Goal: Find specific page/section: Find specific page/section

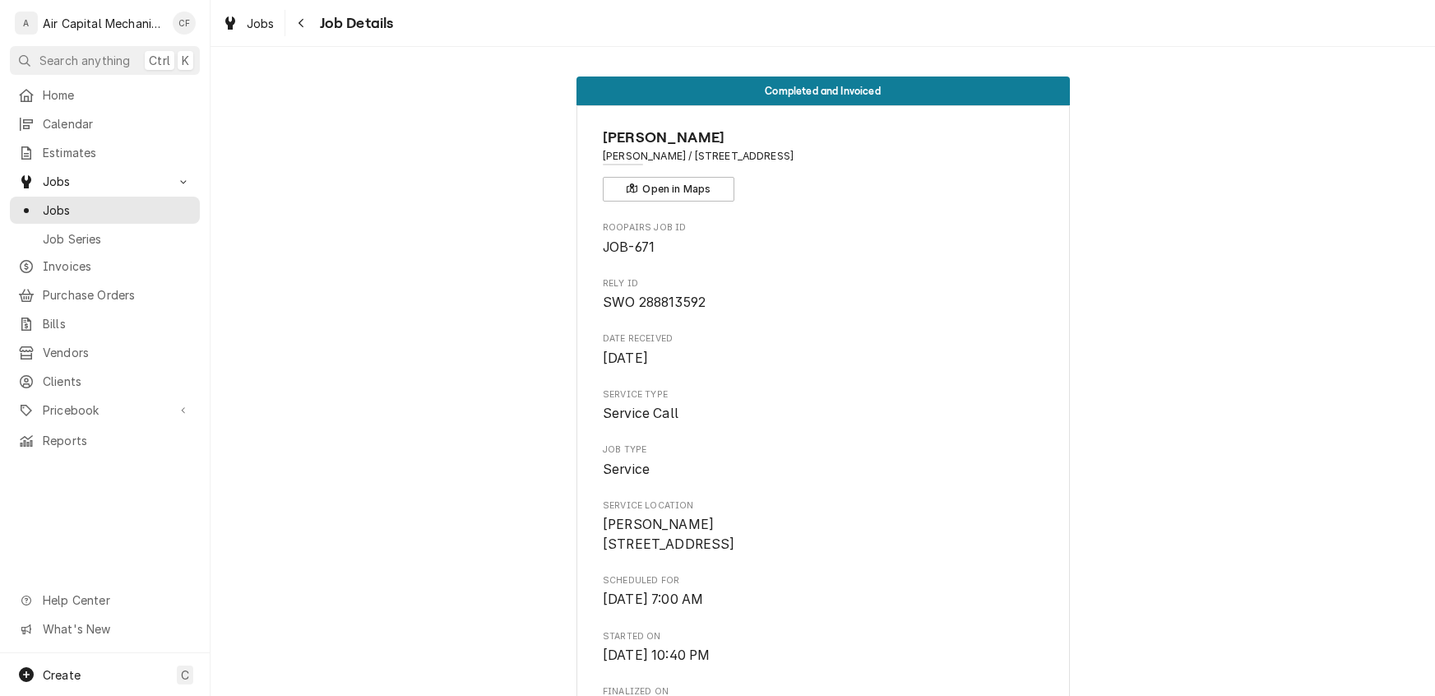
scroll to position [1035, 0]
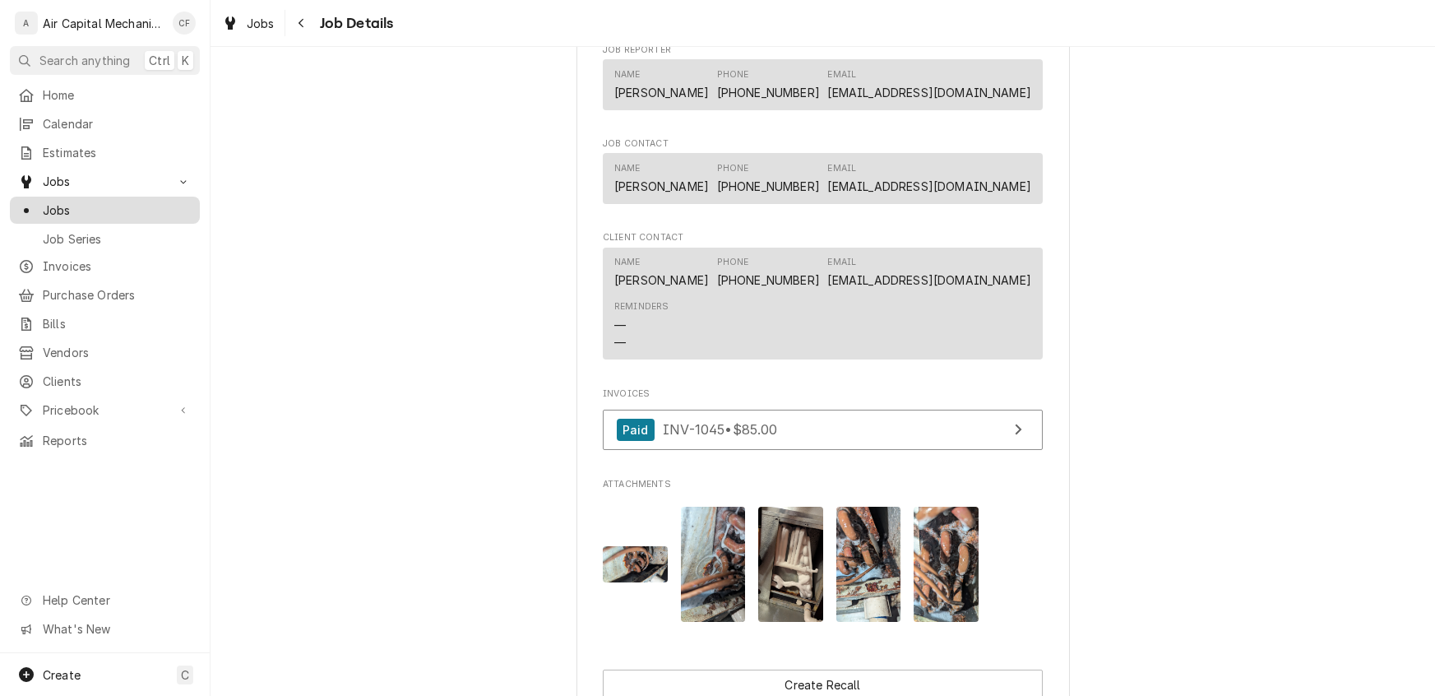
click at [56, 205] on span "Jobs" at bounding box center [117, 209] width 149 height 17
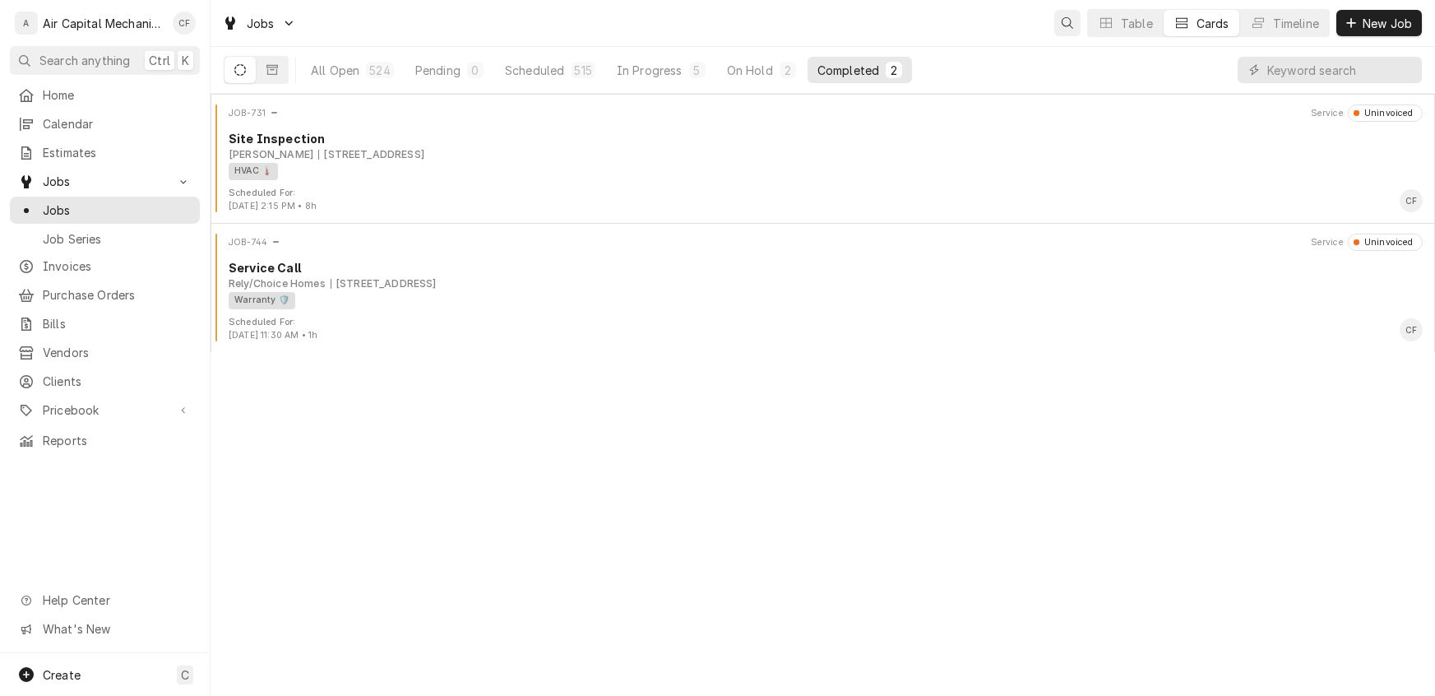
click at [1062, 17] on icon "Open search" at bounding box center [1068, 23] width 12 height 12
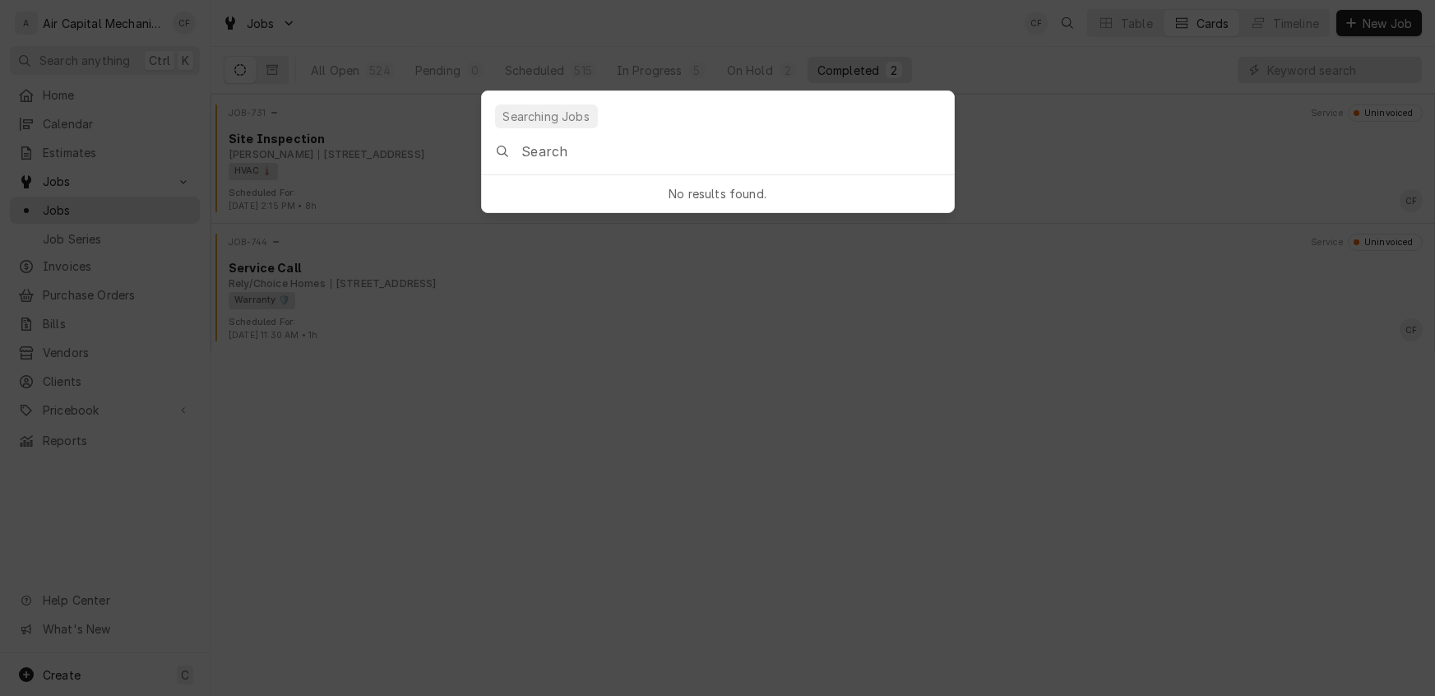
click at [581, 159] on input "Global Command Menu" at bounding box center [737, 151] width 432 height 46
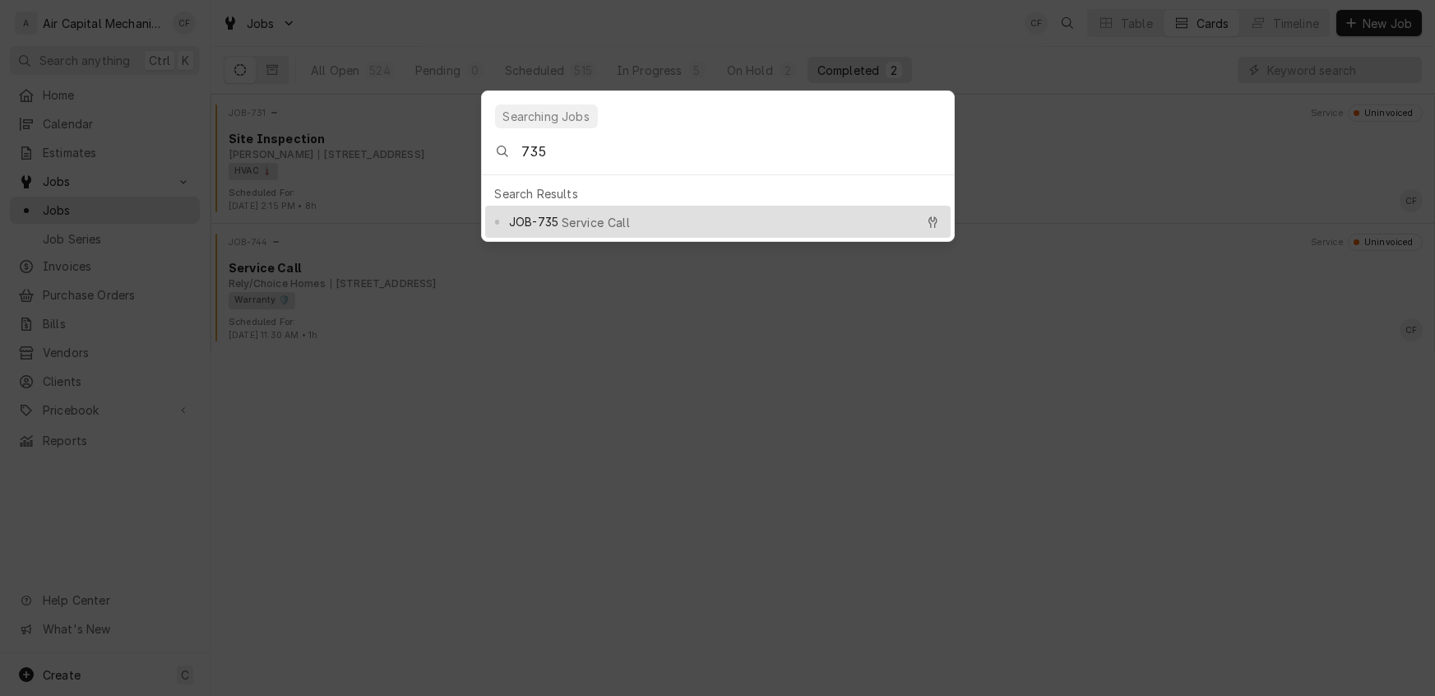
type input "735"
click at [567, 212] on div "JOB-735 Service Call" at bounding box center [712, 221] width 406 height 19
